Goal: Task Accomplishment & Management: Manage account settings

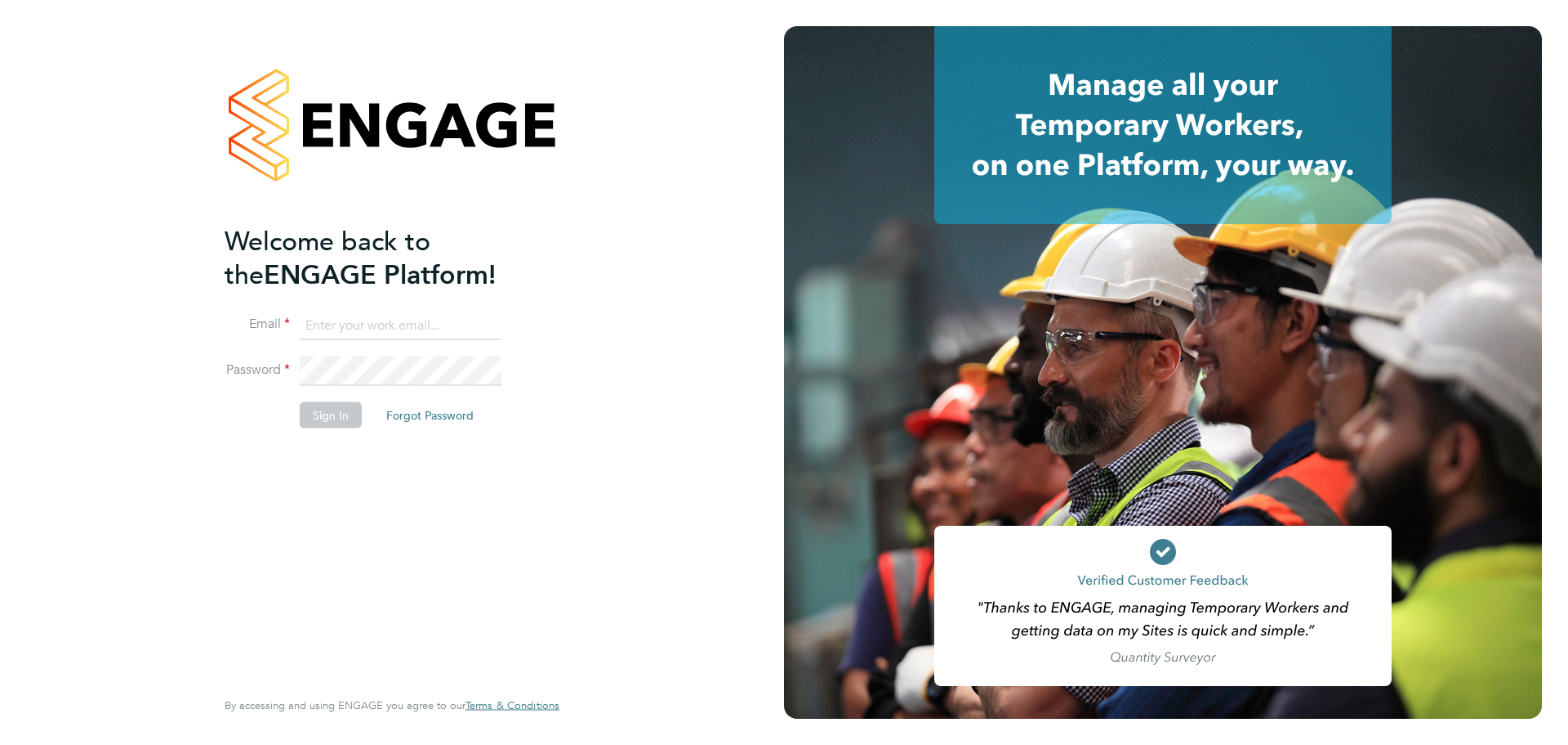
type input "josh.handley@wates.co.uk"
click at [335, 435] on li "Sign In Forgot Password" at bounding box center [383, 423] width 318 height 43
click at [335, 413] on button "Sign In" at bounding box center [331, 414] width 62 height 26
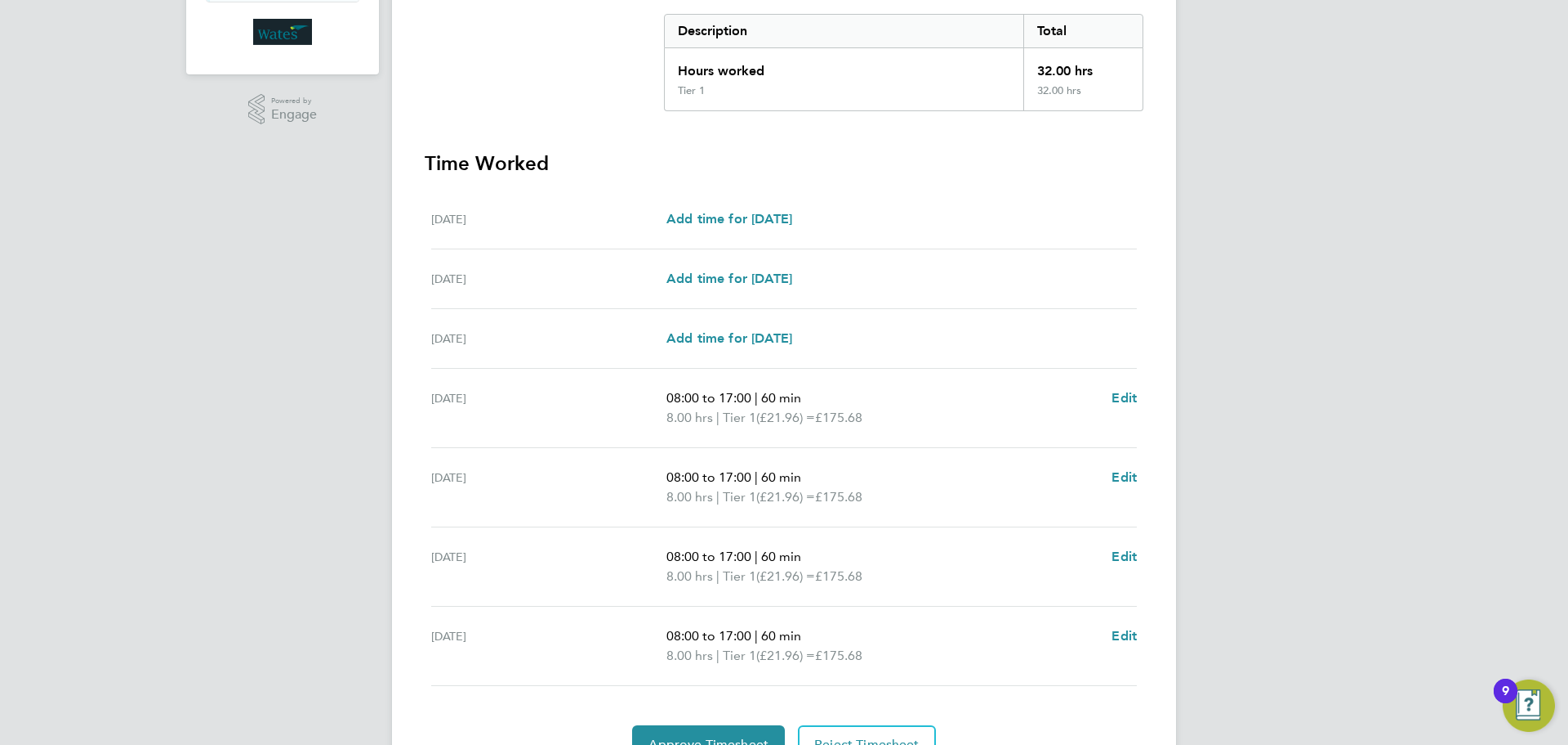
scroll to position [417, 0]
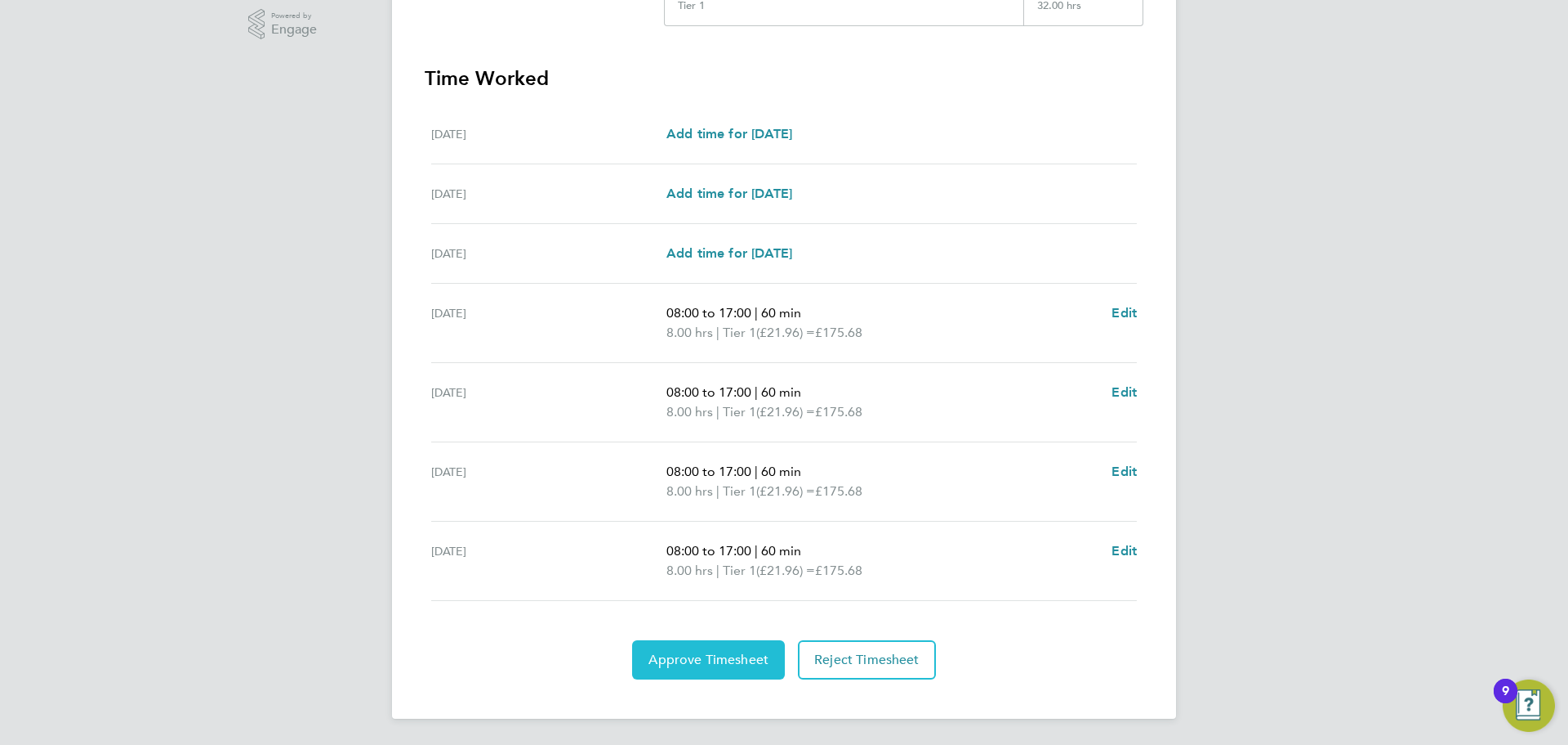
click at [716, 659] on span "Approve Timesheet" at bounding box center [708, 659] width 120 height 16
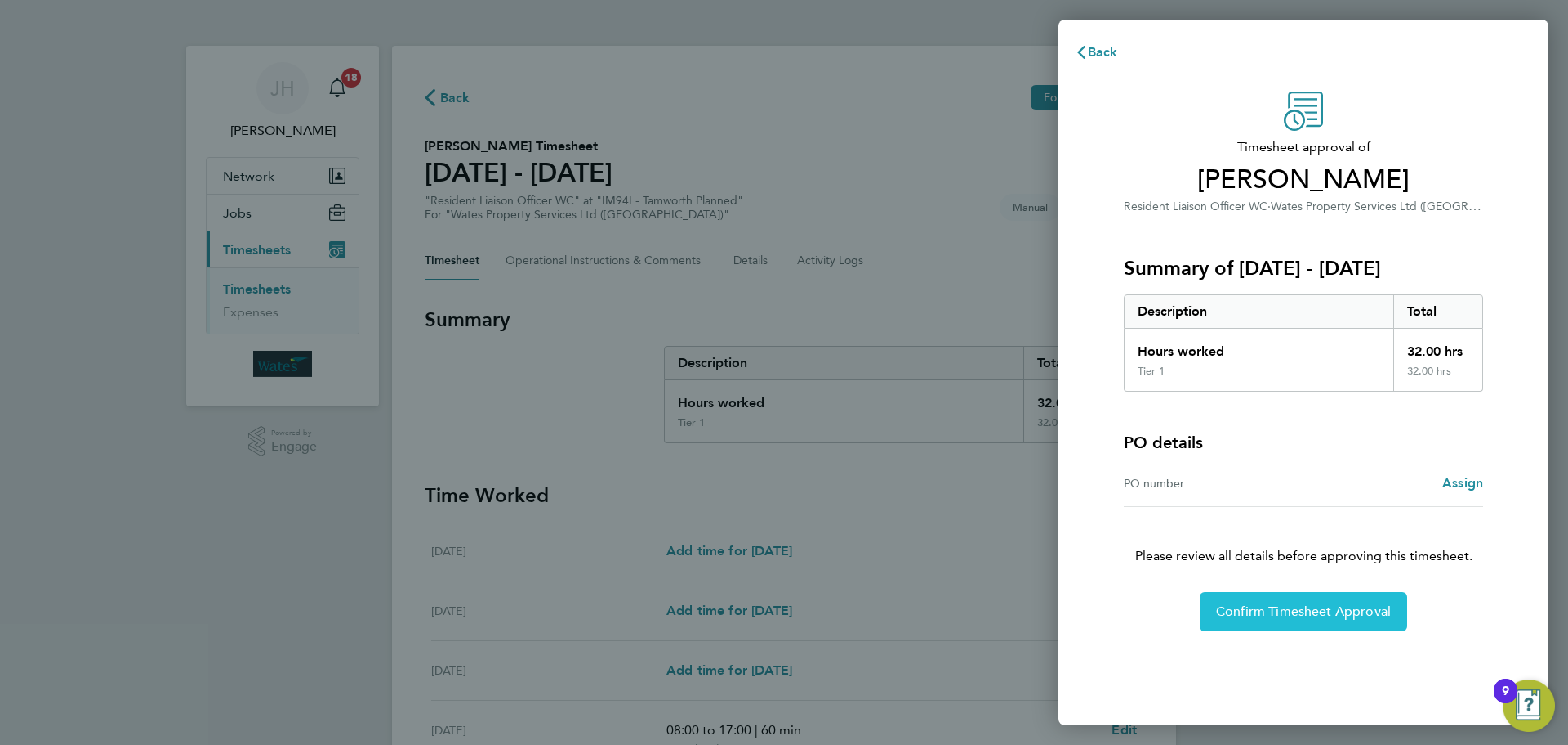
click at [1220, 622] on button "Confirm Timesheet Approval" at bounding box center [1304, 611] width 207 height 39
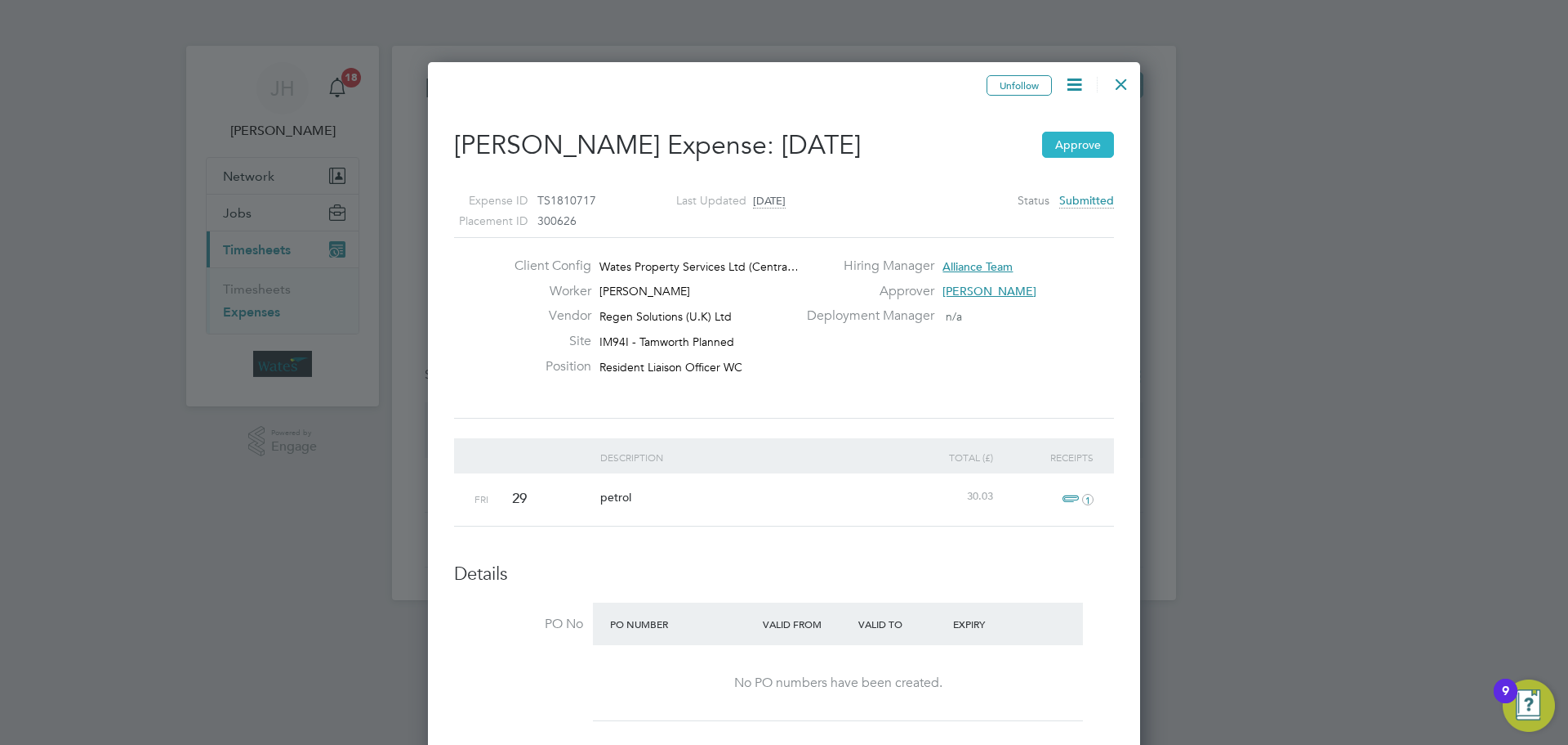
click at [1063, 144] on button "Approve" at bounding box center [1078, 144] width 72 height 26
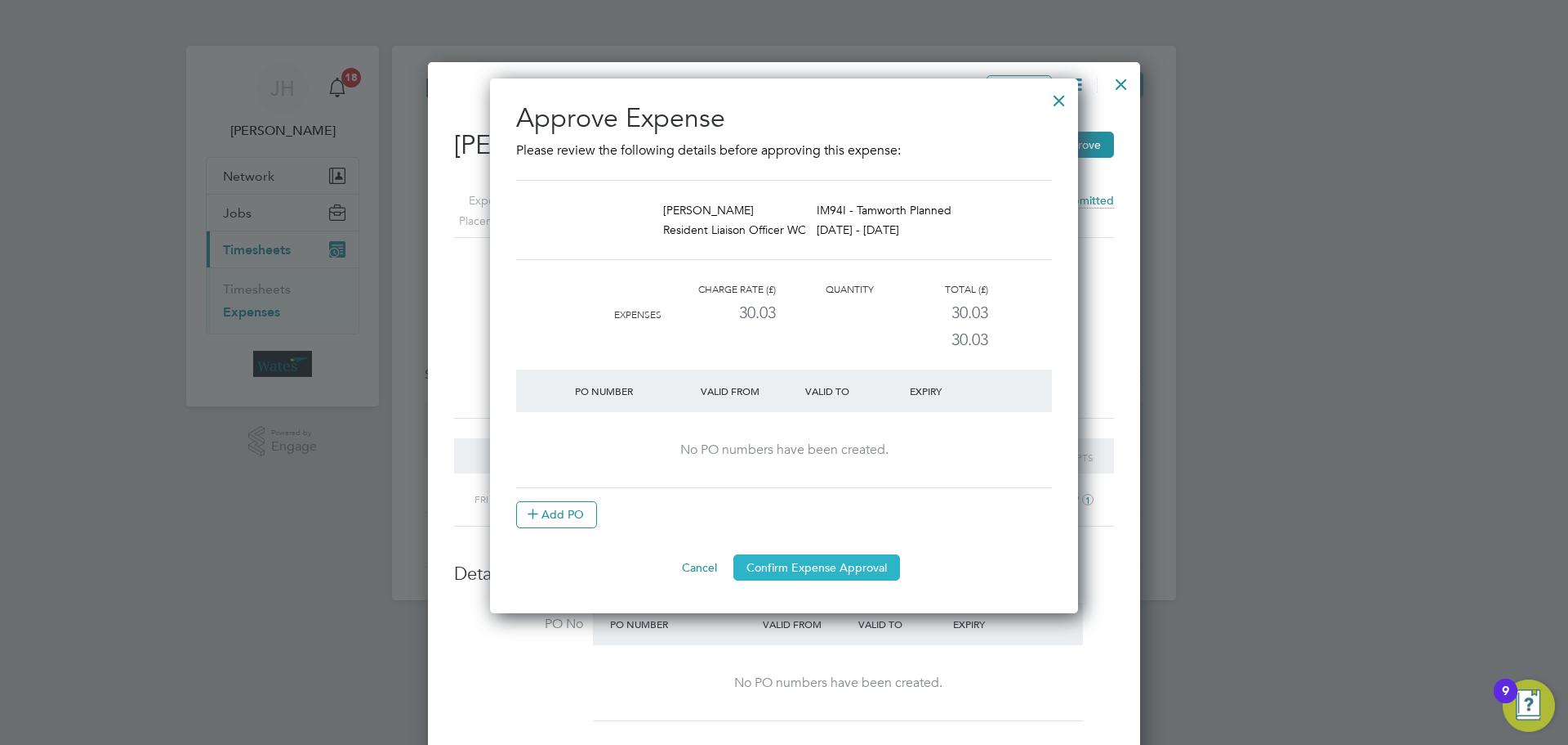
drag, startPoint x: 871, startPoint y: 583, endPoint x: 872, endPoint y: 569, distance: 14.0
click at [871, 583] on div "Approve Expense Please review the following details before approving this expen…" at bounding box center [784, 345] width 589 height 535
click at [872, 569] on button "Confirm Expense Approval" at bounding box center [817, 567] width 167 height 26
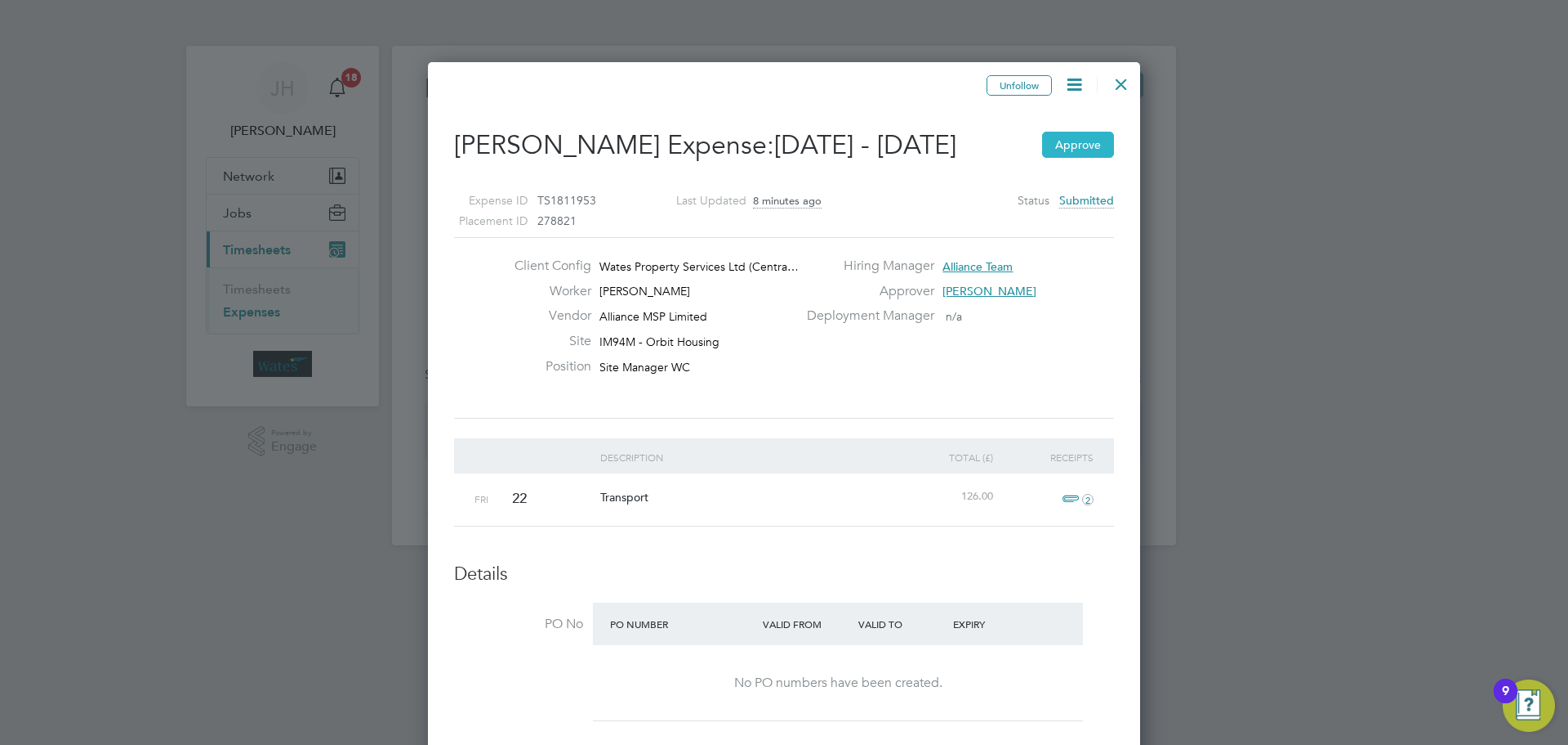
click at [1089, 146] on button "Approve" at bounding box center [1078, 144] width 72 height 26
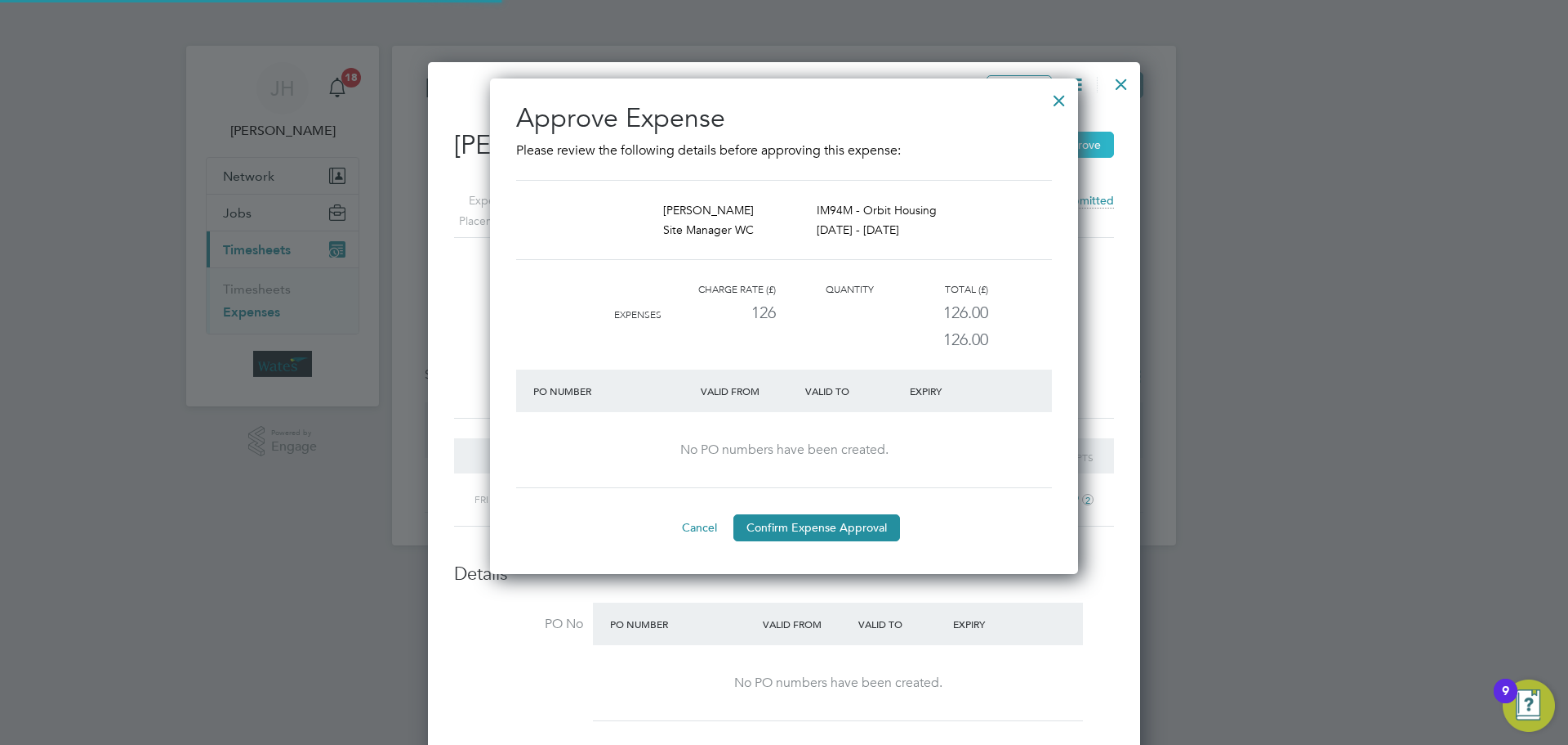
scroll to position [8, 8]
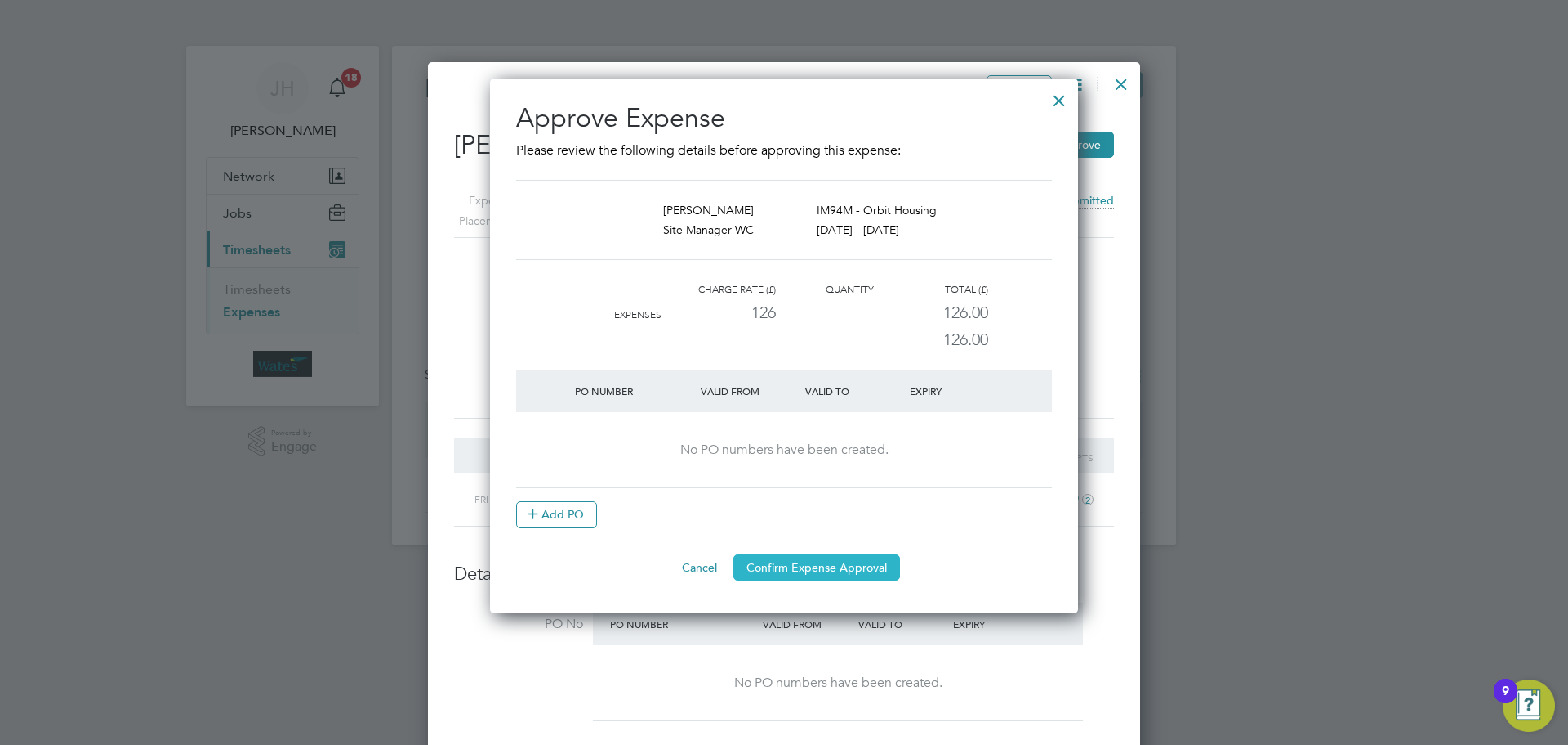
click at [776, 569] on button "Confirm Expense Approval" at bounding box center [817, 567] width 167 height 26
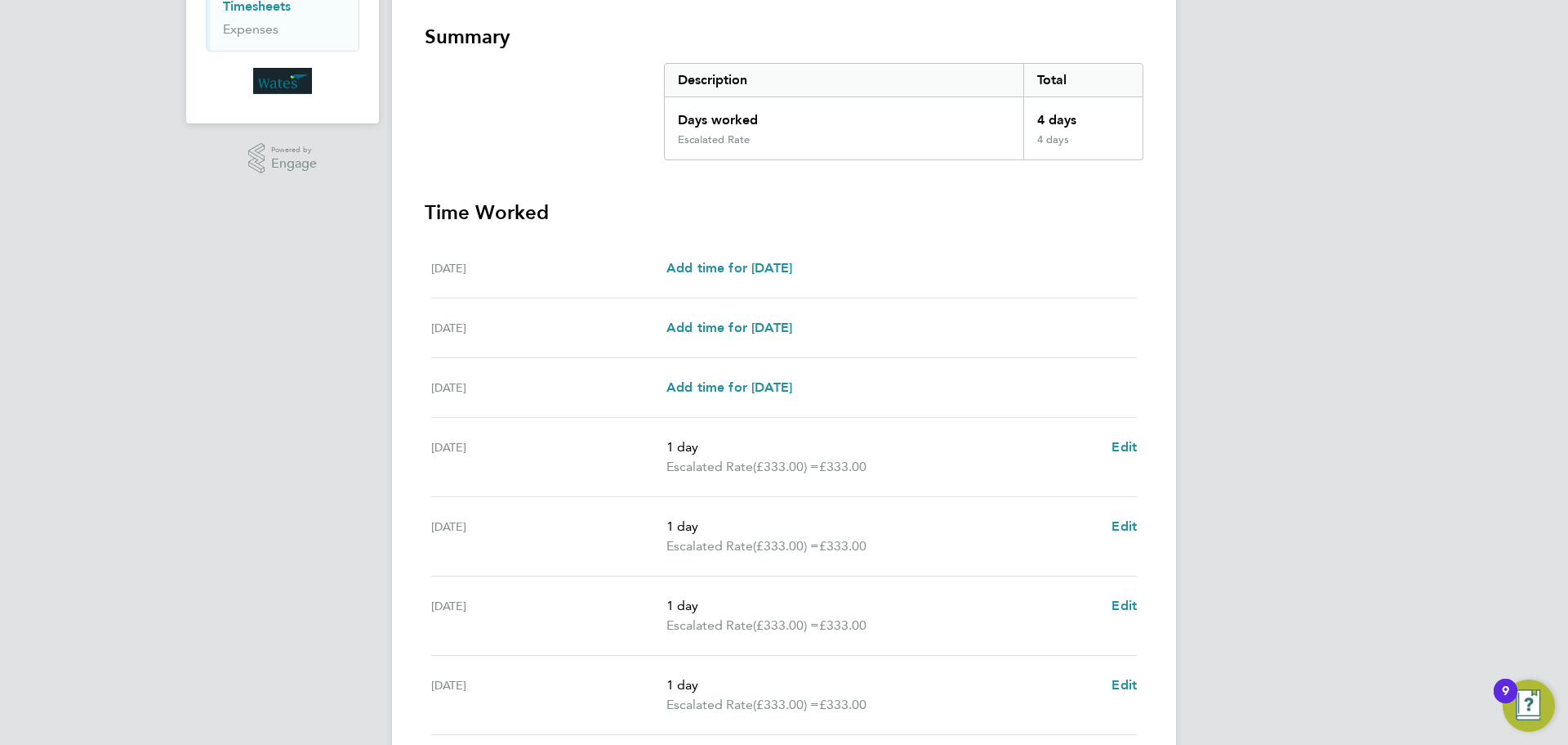
scroll to position [417, 0]
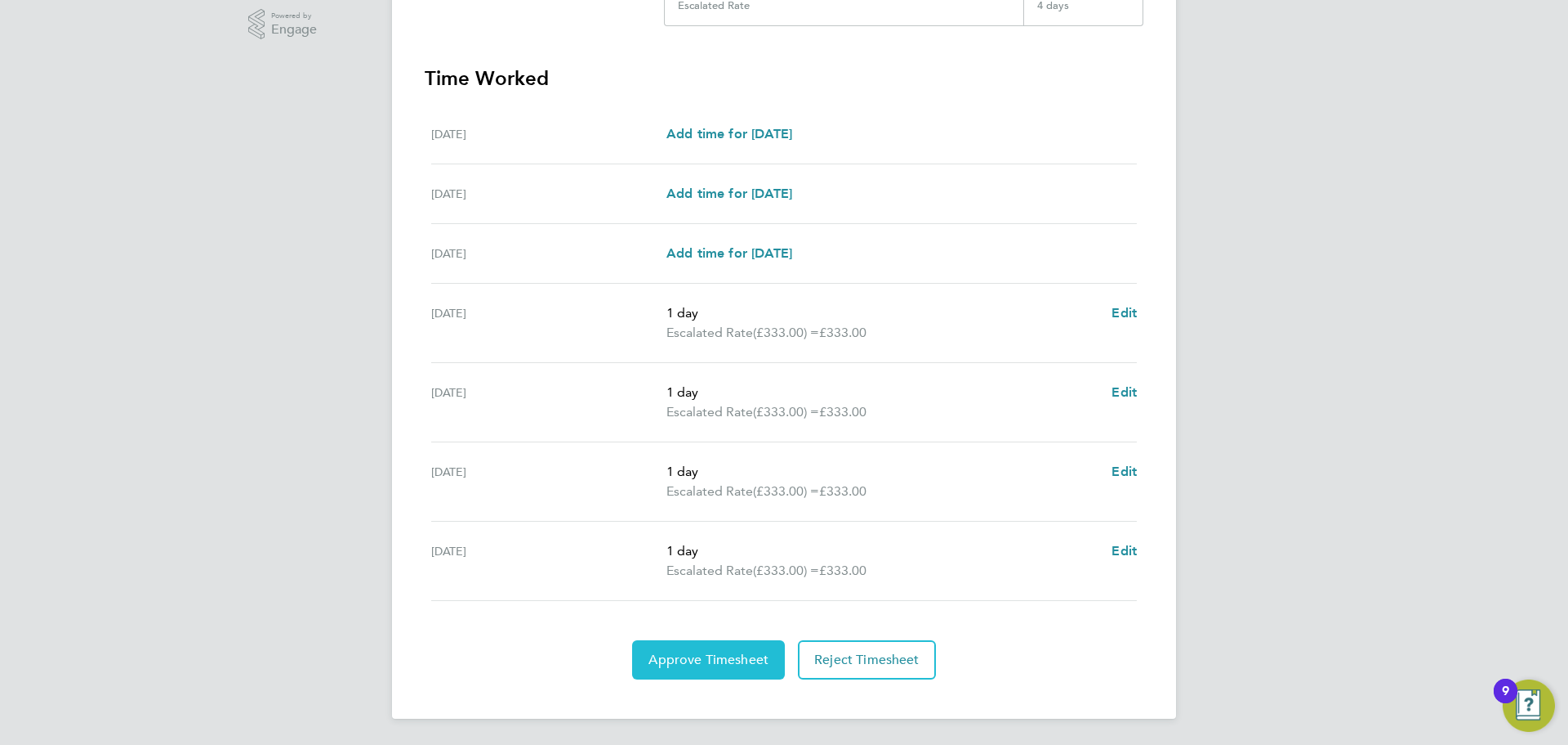
click at [659, 666] on span "Approve Timesheet" at bounding box center [708, 659] width 120 height 16
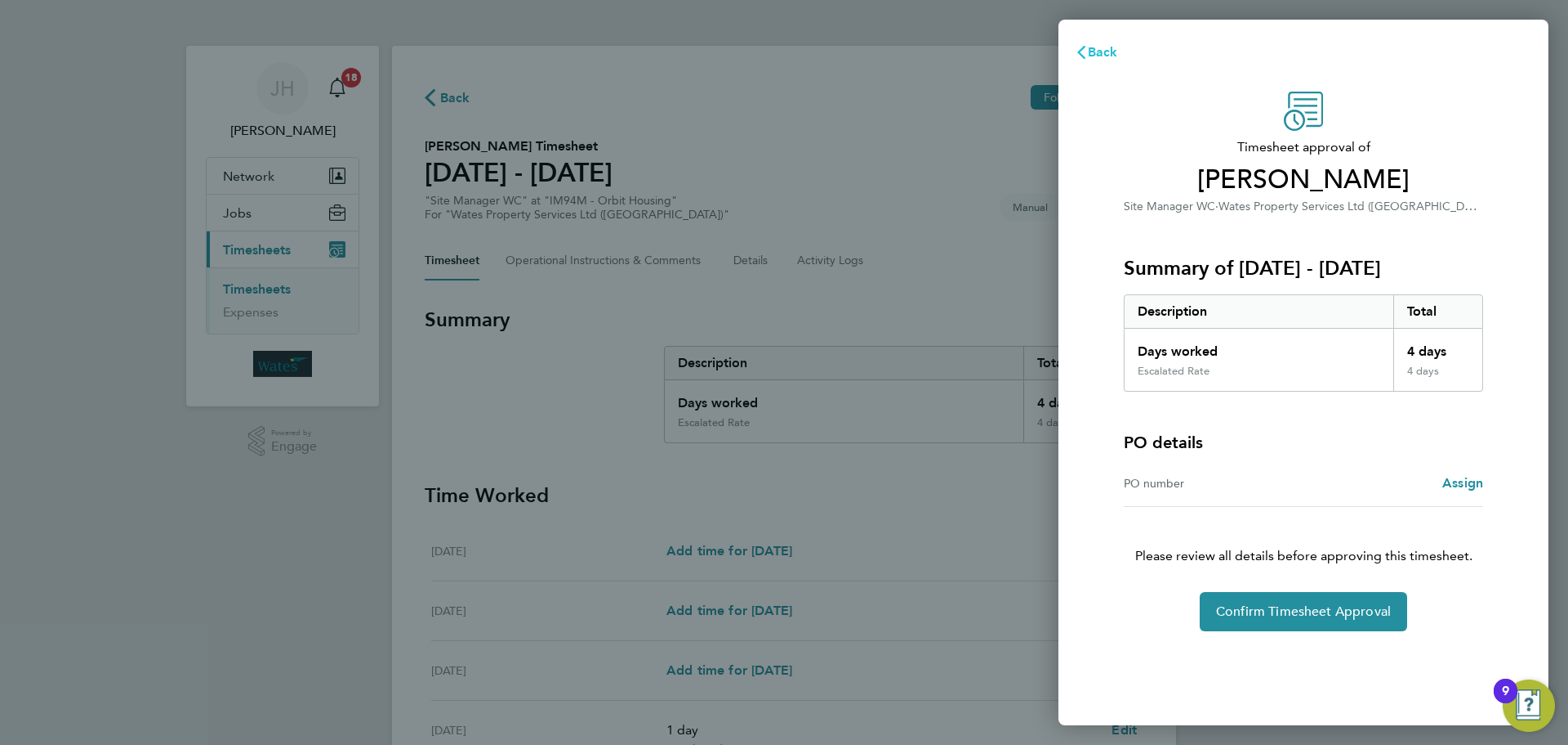
click at [1103, 51] on span "Back" at bounding box center [1104, 52] width 30 height 16
